Goal: Task Accomplishment & Management: Manage account settings

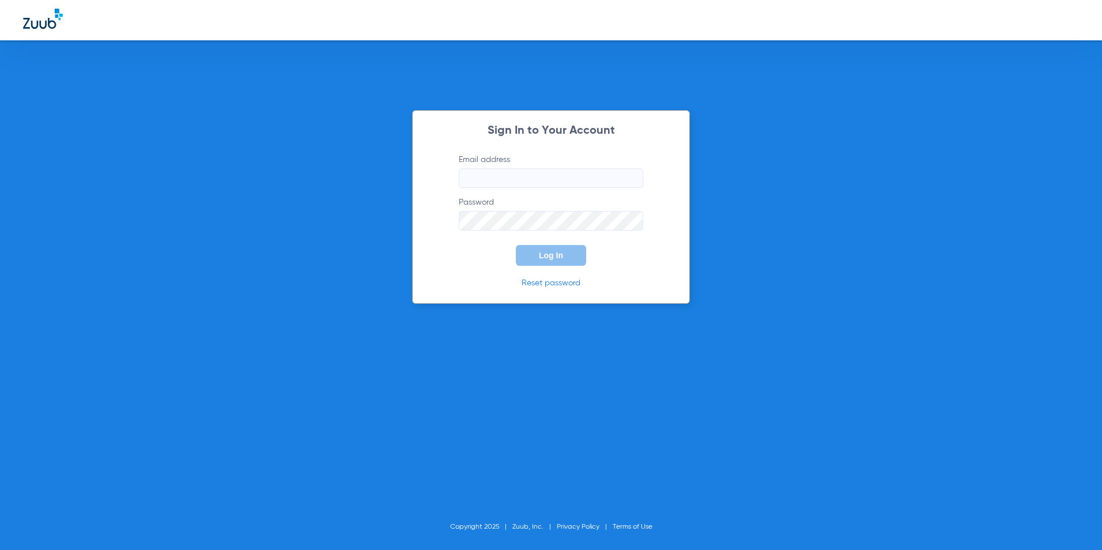
type input "katherine.plahmer@sauktraildental.com"
click at [76, 247] on div "Sign In to Your Account Email address katherine.plahmer@sauktraildental.com Pas…" at bounding box center [551, 275] width 1102 height 550
drag, startPoint x: 630, startPoint y: 183, endPoint x: 244, endPoint y: 205, distance: 386.3
click at [244, 205] on div "Sign In to Your Account Email address katherine.plahmer@sauktraildental.com Pas…" at bounding box center [551, 275] width 1102 height 550
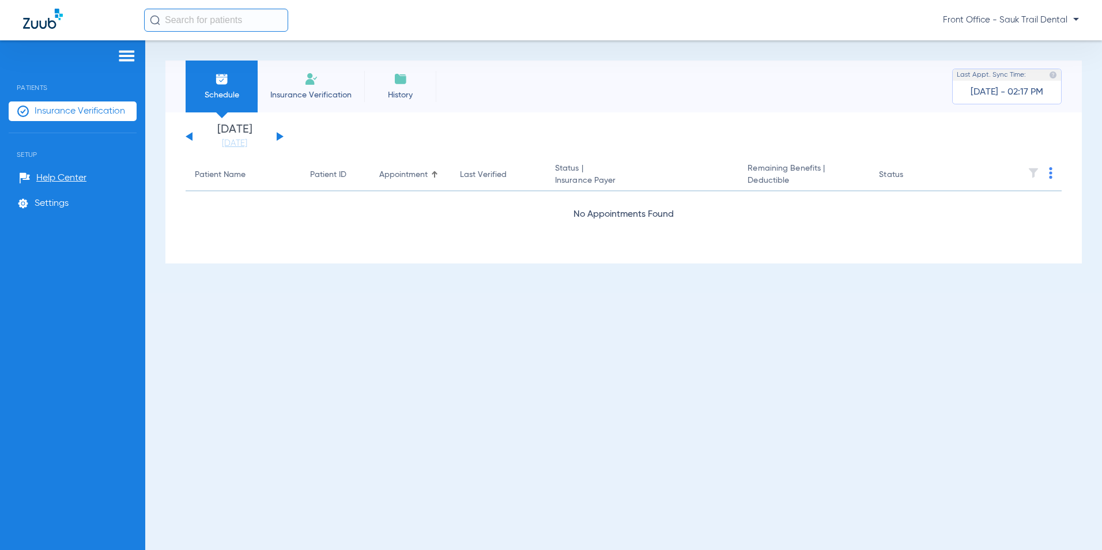
click at [552, 296] on div "Schedule Insurance Verification History Last Appt. Sync Time: [DATE] - 02:17 PM…" at bounding box center [623, 295] width 957 height 510
click at [1071, 21] on span "Front Office - Sauk Trail Dental" at bounding box center [1011, 20] width 136 height 12
click at [1046, 46] on button "Log out" at bounding box center [1045, 40] width 63 height 23
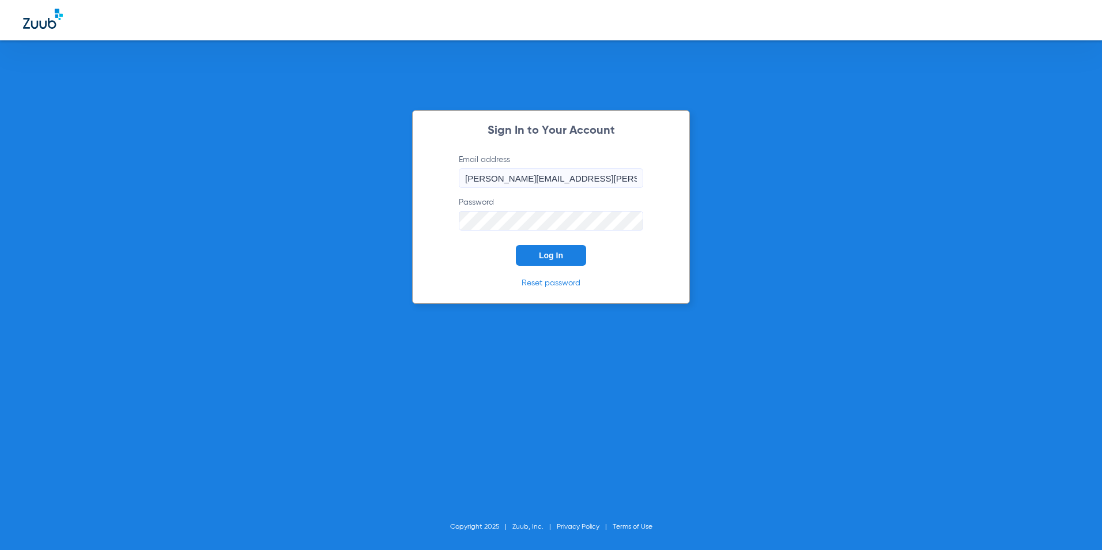
click at [548, 184] on input "[PERSON_NAME][EMAIL_ADDRESS][PERSON_NAME][DOMAIN_NAME]" at bounding box center [551, 178] width 184 height 20
drag, startPoint x: 627, startPoint y: 175, endPoint x: 57, endPoint y: 240, distance: 573.8
click at [57, 240] on div "Sign In to Your Account Email address [PERSON_NAME][EMAIL_ADDRESS][PERSON_NAME]…" at bounding box center [551, 275] width 1102 height 550
type input "[EMAIL_ADDRESS][DOMAIN_NAME]"
click at [106, 262] on div "Sign In to Your Account Email address [EMAIL_ADDRESS][DOMAIN_NAME] Password Log…" at bounding box center [551, 275] width 1102 height 550
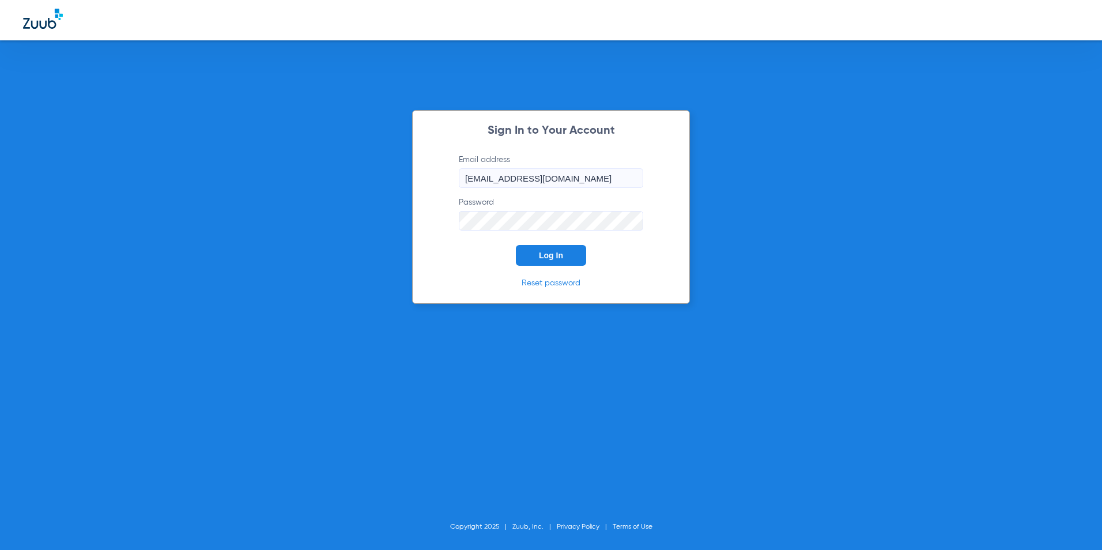
click at [326, 286] on div "Sign In to Your Account Email address [EMAIL_ADDRESS][DOMAIN_NAME] Password Log…" at bounding box center [551, 275] width 1102 height 550
click at [559, 251] on span "Log In" at bounding box center [551, 255] width 24 height 9
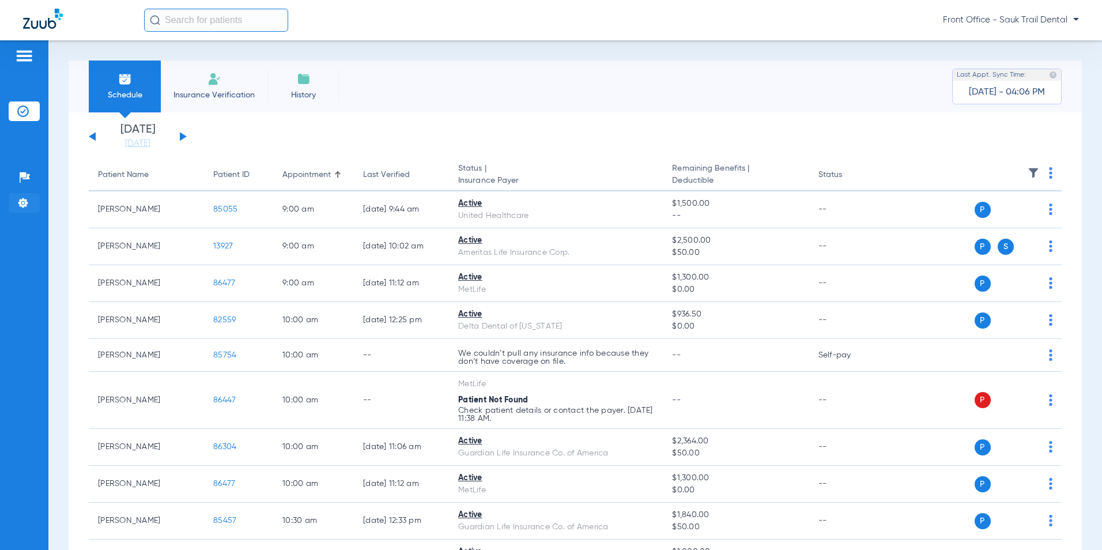
click at [14, 206] on li "Settings" at bounding box center [24, 203] width 31 height 20
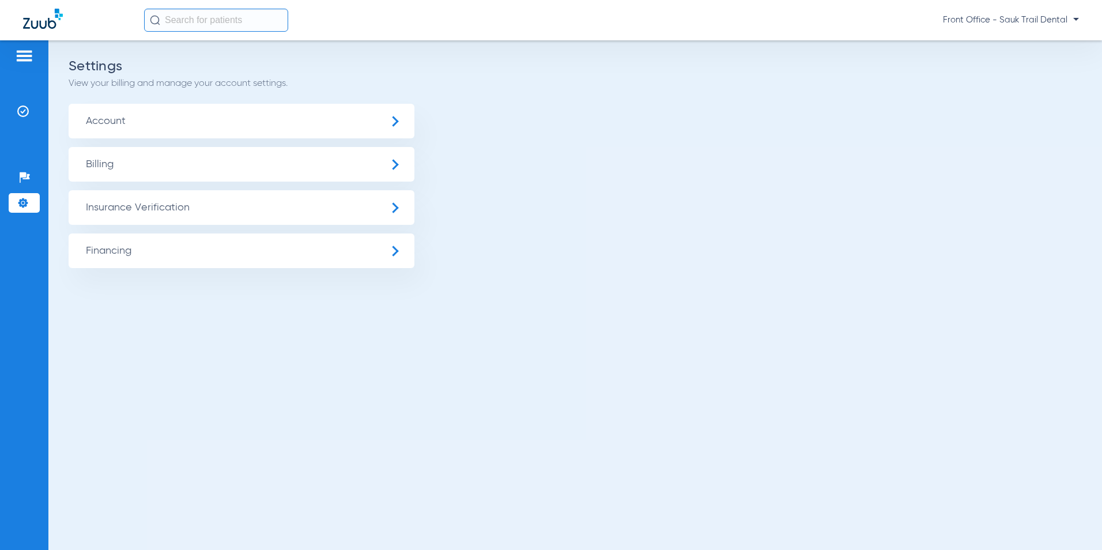
click at [232, 163] on span "Billing" at bounding box center [242, 164] width 346 height 35
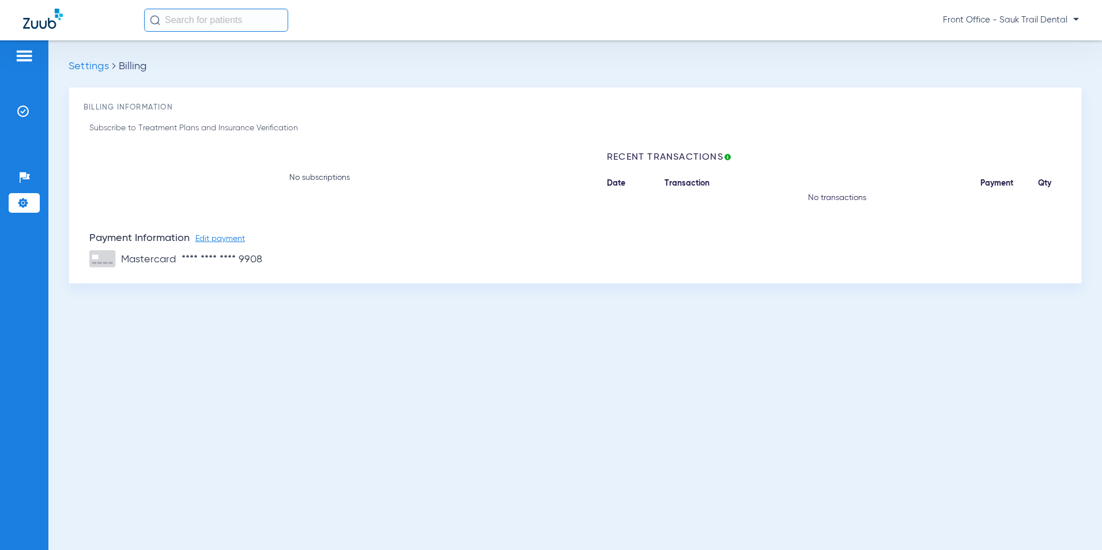
click at [84, 63] on span "Settings" at bounding box center [89, 66] width 40 height 10
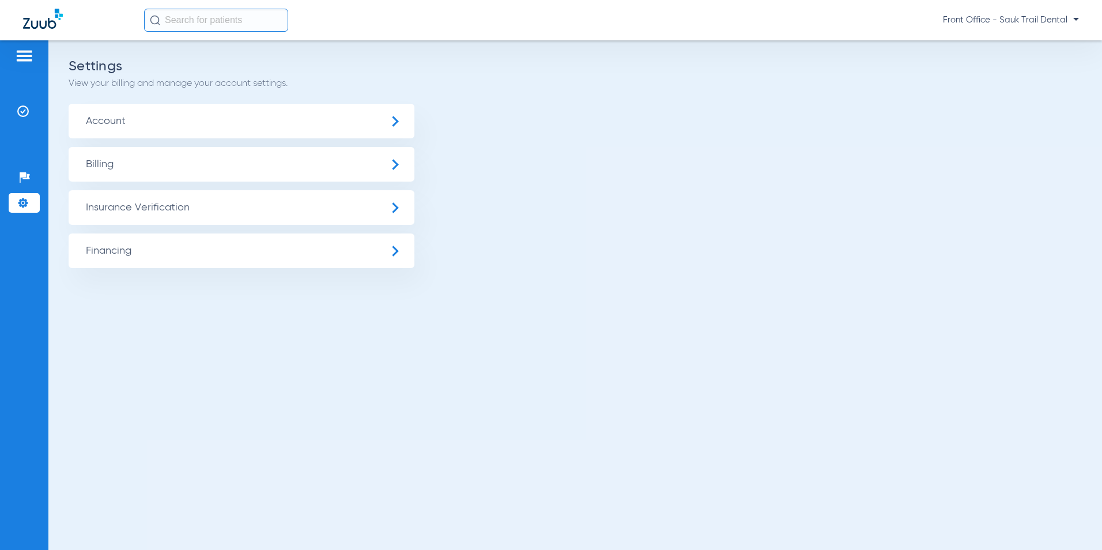
click at [139, 132] on span "Account" at bounding box center [242, 121] width 346 height 35
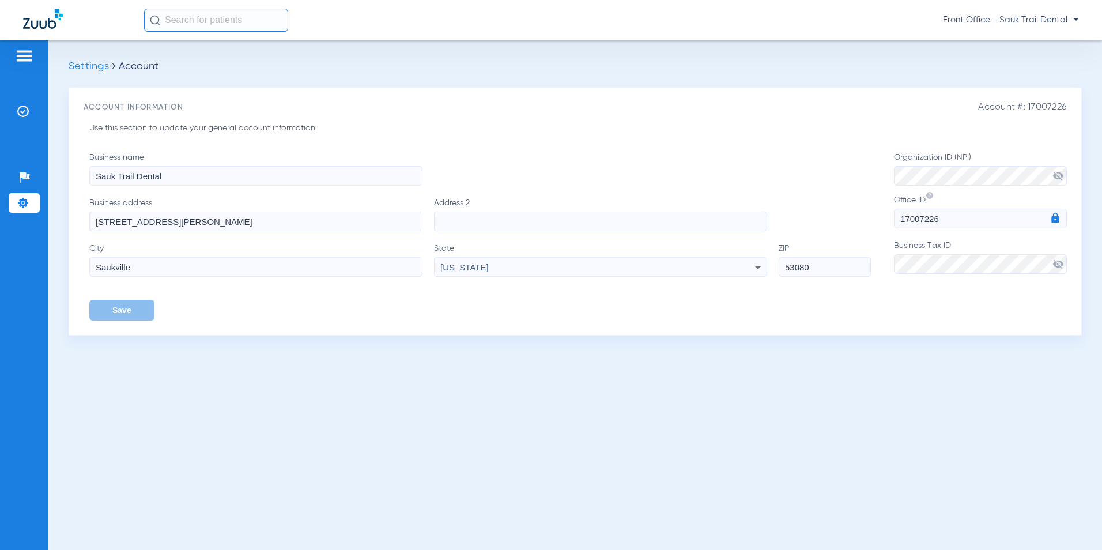
click at [76, 70] on span "Settings" at bounding box center [89, 66] width 40 height 10
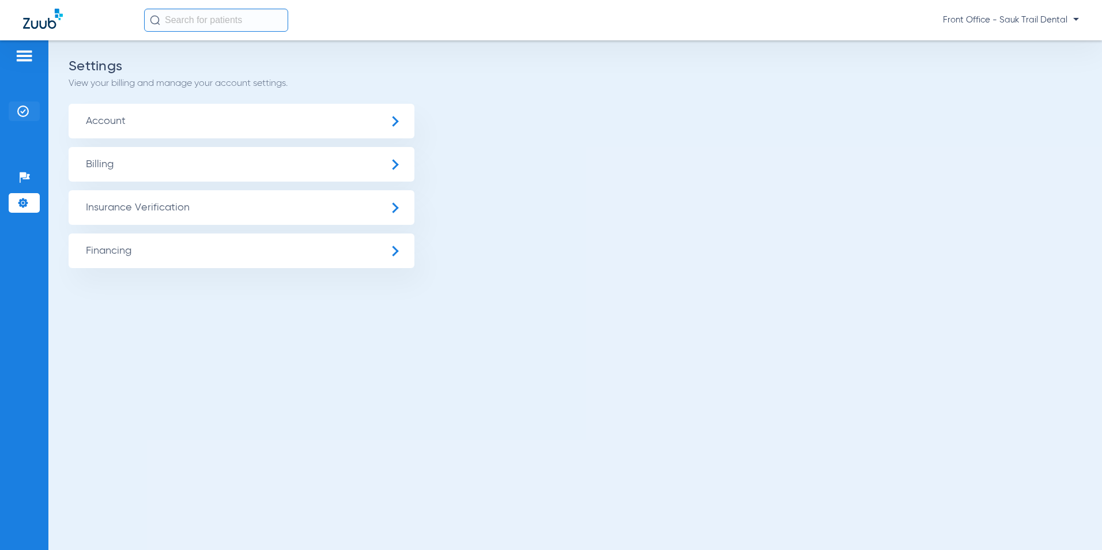
click at [21, 115] on img at bounding box center [23, 112] width 12 height 12
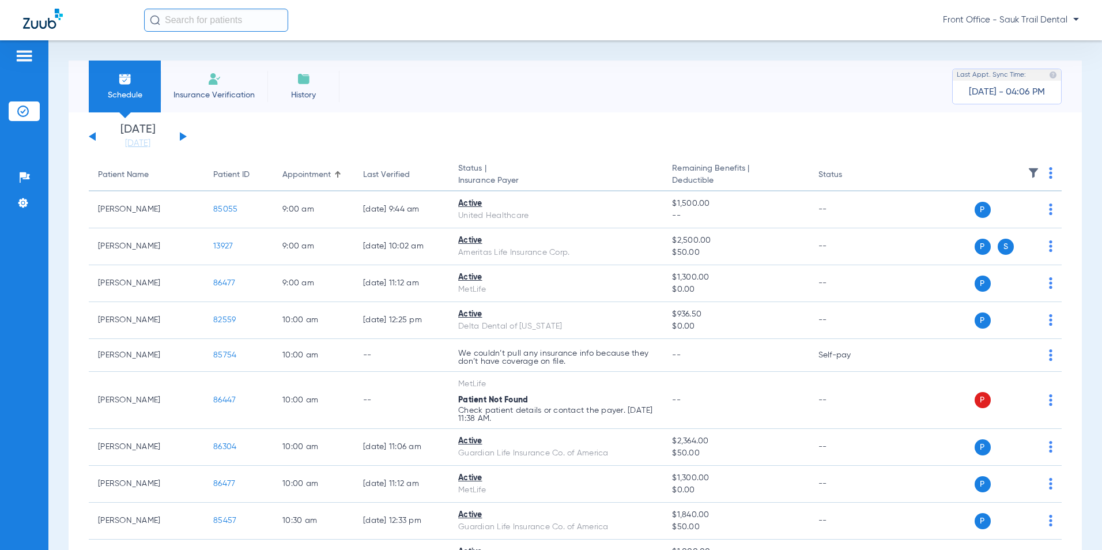
click at [14, 53] on div at bounding box center [24, 57] width 31 height 17
click at [21, 56] on img at bounding box center [24, 56] width 18 height 14
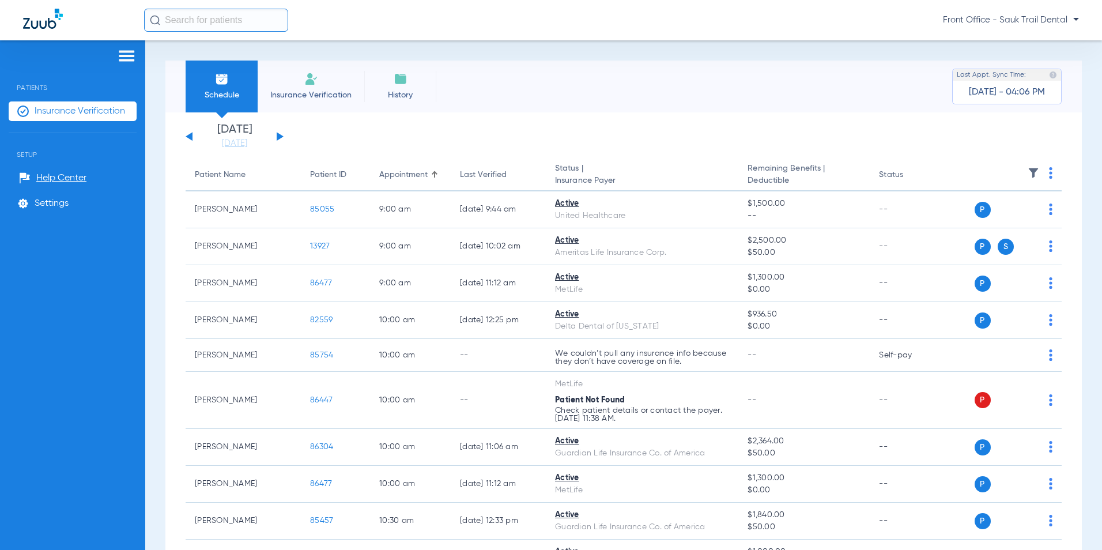
click at [21, 56] on div at bounding box center [73, 57] width 128 height 17
drag, startPoint x: 35, startPoint y: 115, endPoint x: 44, endPoint y: 110, distance: 10.6
click at [35, 115] on span "Insurance Verification" at bounding box center [80, 112] width 91 height 12
click at [122, 55] on img at bounding box center [127, 56] width 18 height 14
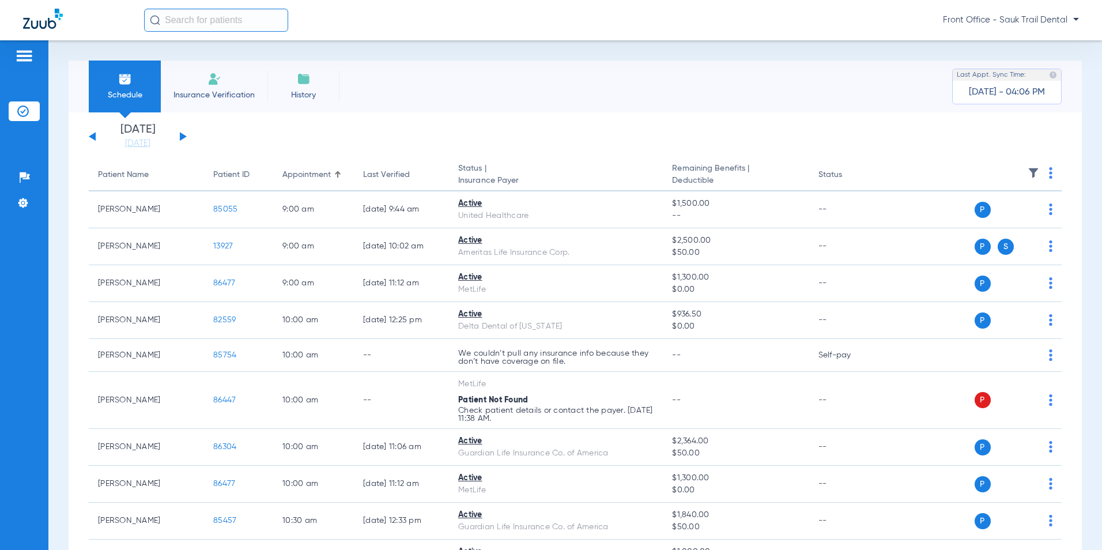
click at [306, 91] on span "History" at bounding box center [303, 95] width 55 height 12
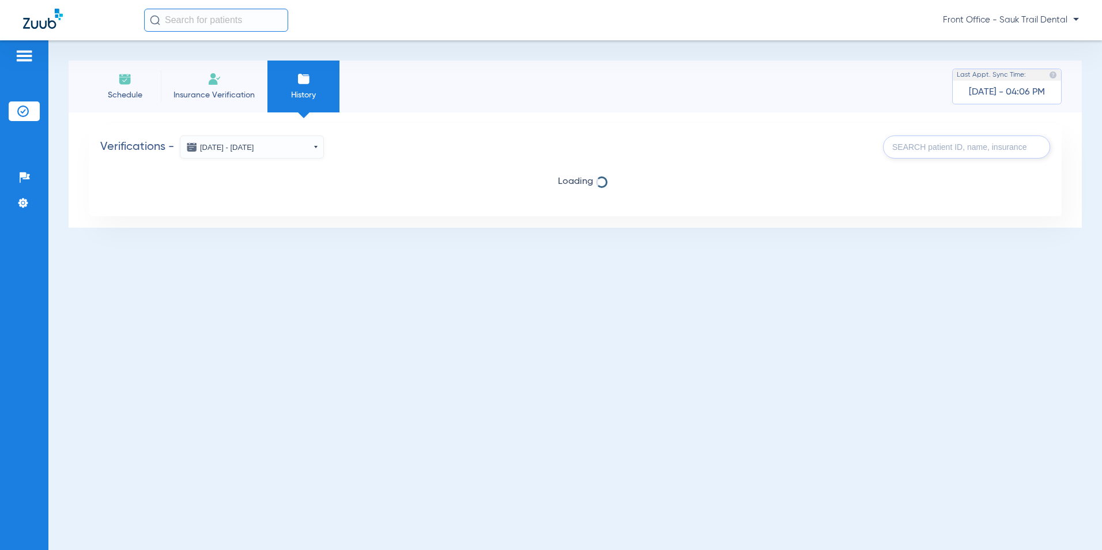
click at [239, 91] on span "Insurance Verification" at bounding box center [213, 95] width 89 height 12
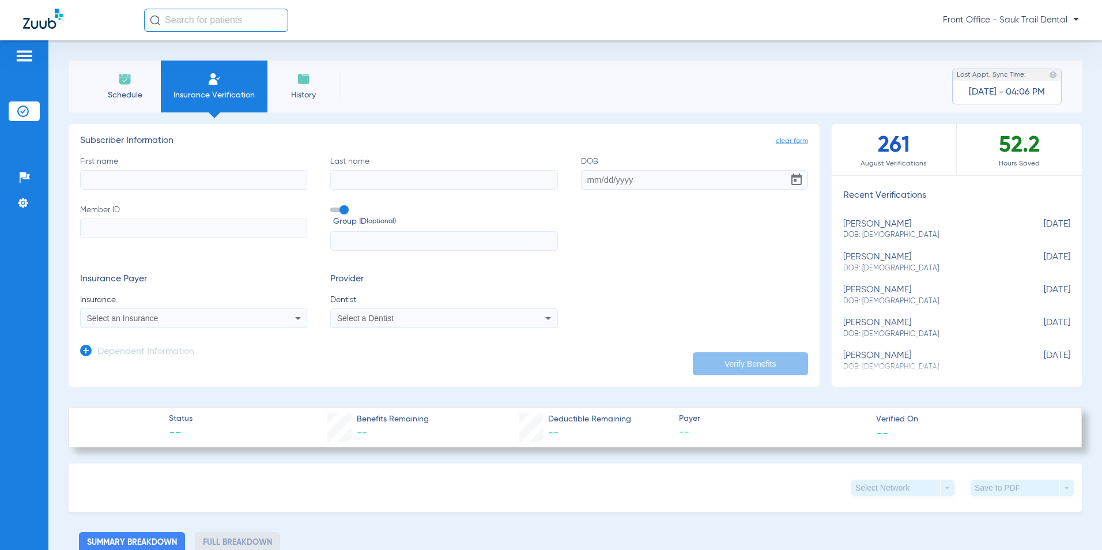
click at [113, 91] on span "Schedule" at bounding box center [124, 95] width 55 height 12
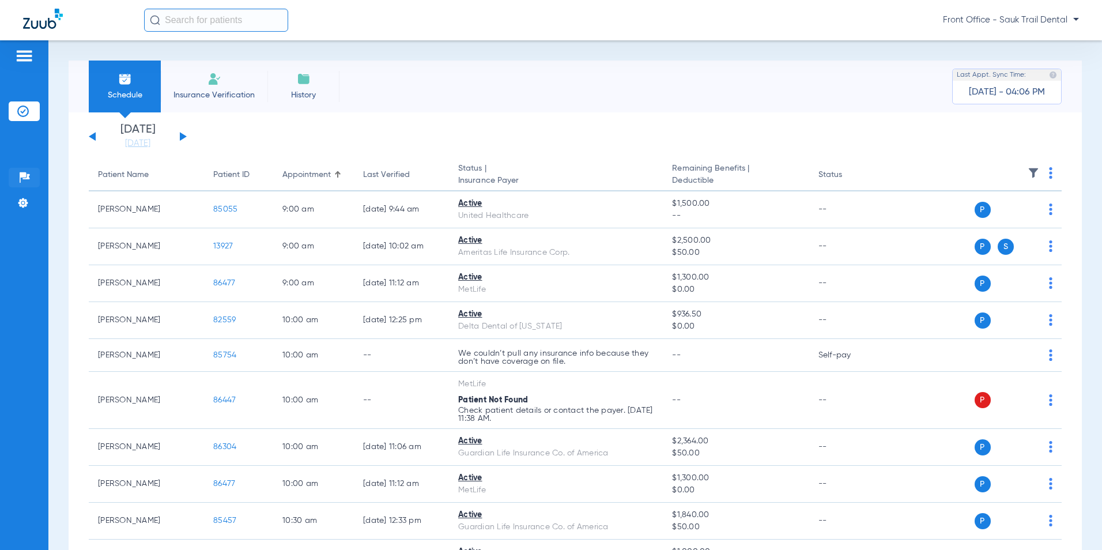
click at [27, 175] on img at bounding box center [25, 178] width 12 height 12
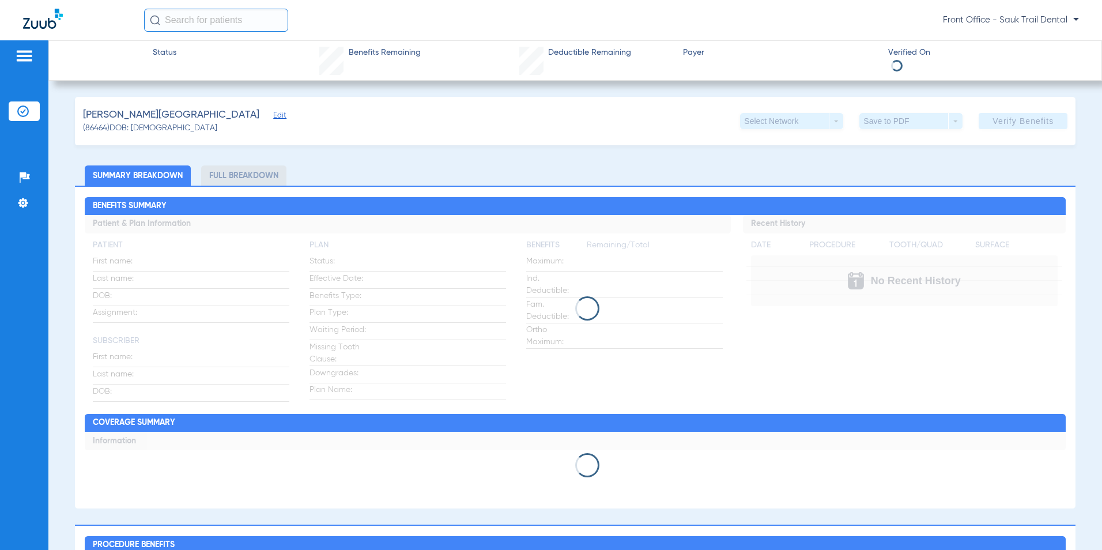
click at [1050, 18] on span "Front Office - Sauk Trail Dental" at bounding box center [1011, 20] width 136 height 12
click at [1034, 46] on button "Log out" at bounding box center [1045, 40] width 63 height 23
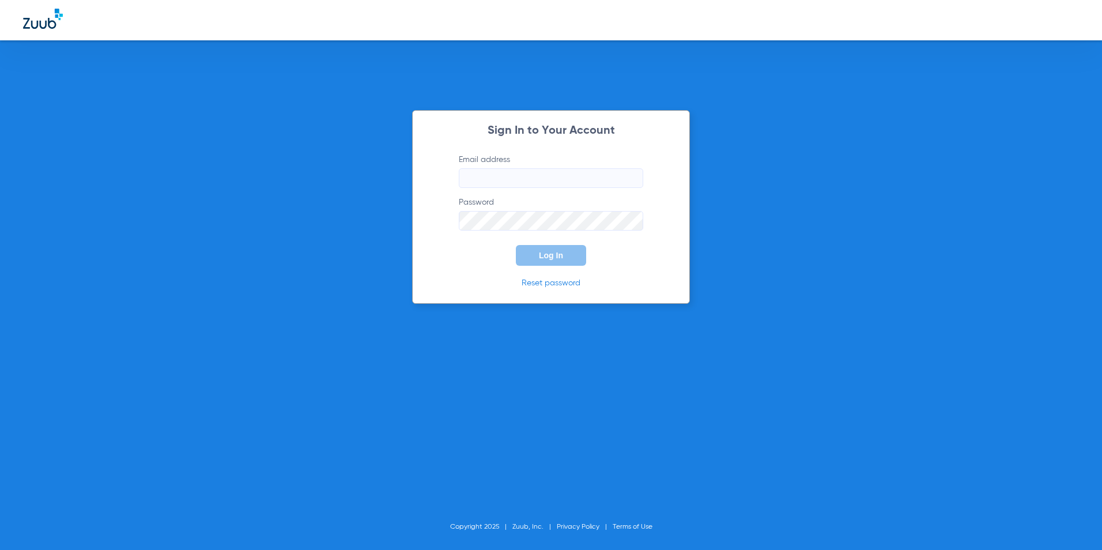
type input "[EMAIL_ADDRESS][DOMAIN_NAME]"
click at [230, 204] on div "Sign In to Your Account Email address [EMAIL_ADDRESS][DOMAIN_NAME] Password Log…" at bounding box center [551, 275] width 1102 height 550
click at [398, 393] on div "Sign In to Your Account Email address [EMAIL_ADDRESS][DOMAIN_NAME] Password Req…" at bounding box center [551, 275] width 1102 height 550
click at [566, 285] on link "Reset password" at bounding box center [551, 283] width 59 height 8
